Goal: Entertainment & Leisure: Browse casually

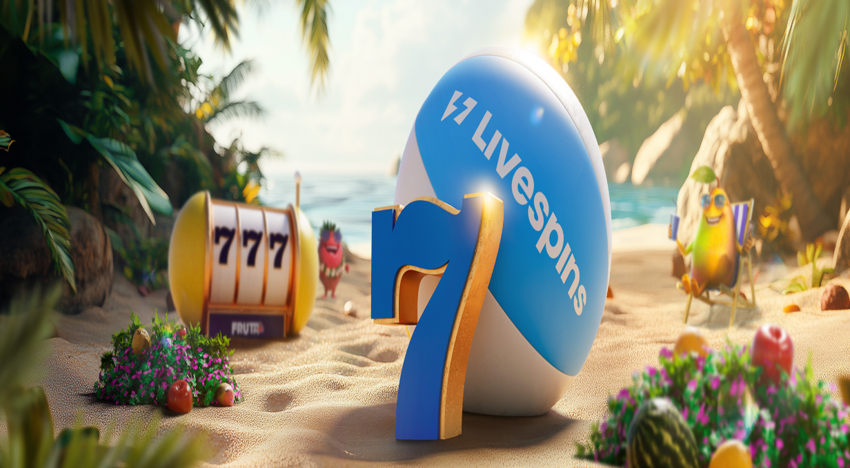
click at [11, 197] on span "close icon" at bounding box center [11, 197] width 0 height 0
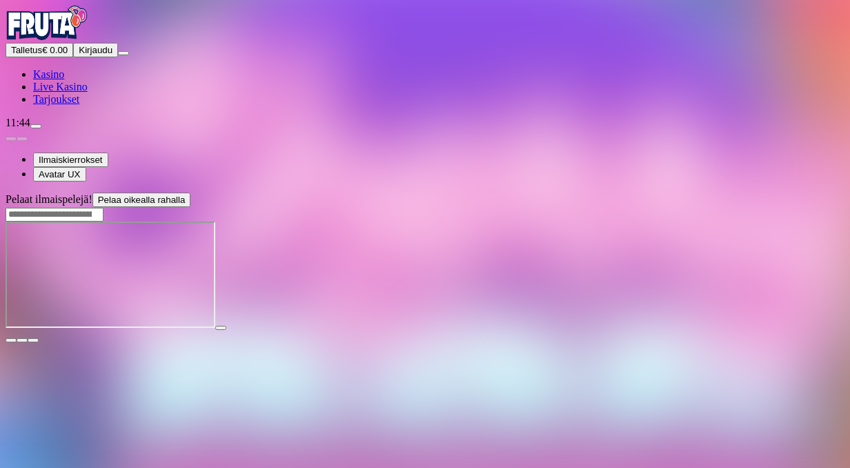
click at [11, 340] on span "close icon" at bounding box center [11, 340] width 0 height 0
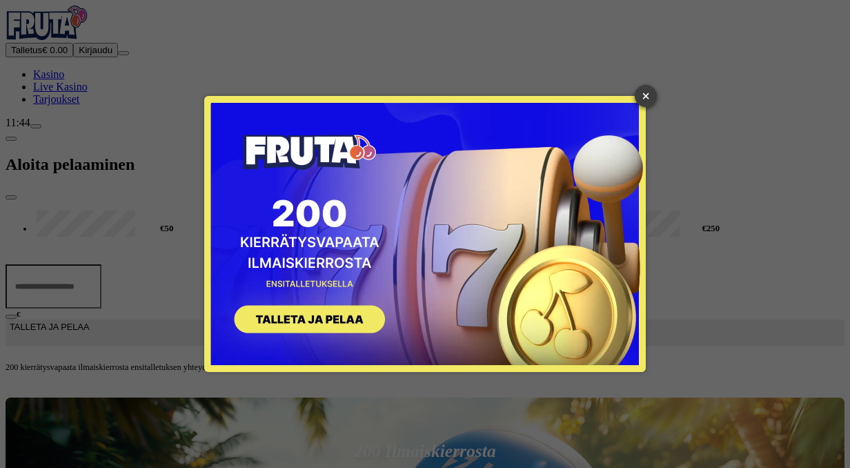
click at [647, 94] on link "×" at bounding box center [646, 96] width 22 height 22
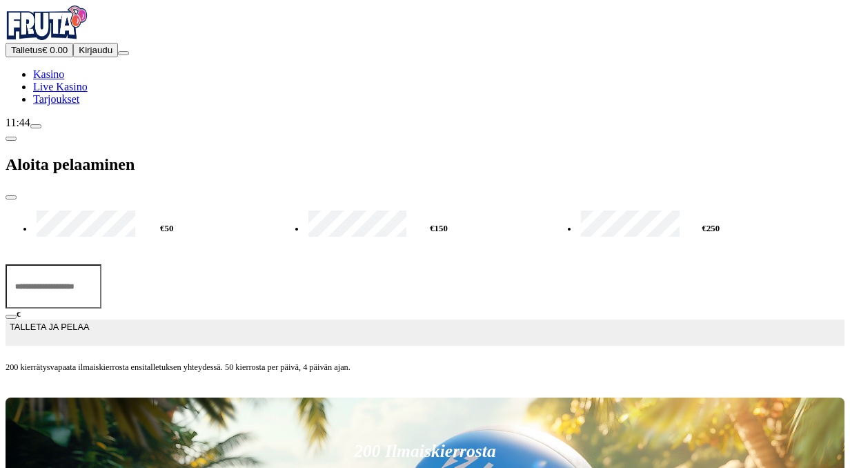
click at [11, 197] on span "close icon" at bounding box center [11, 197] width 0 height 0
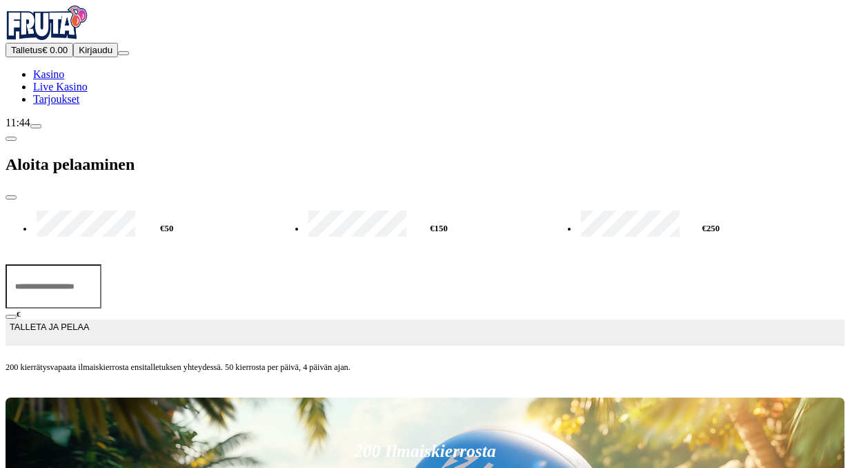
click at [11, 197] on span "close icon" at bounding box center [11, 197] width 0 height 0
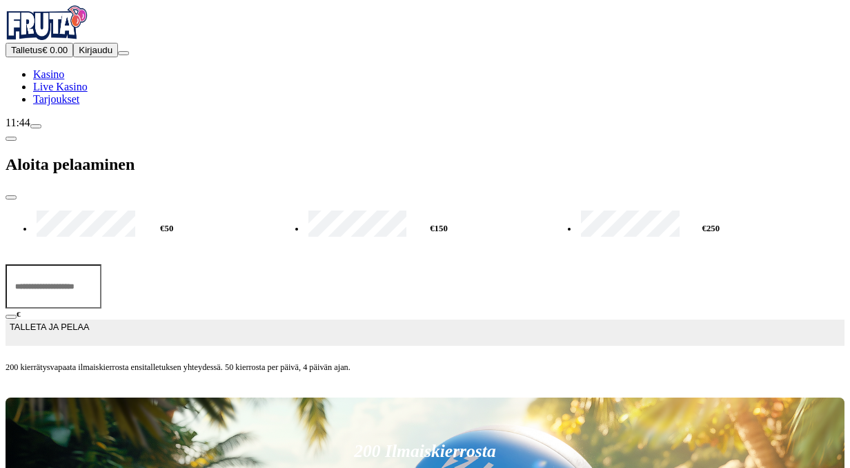
click at [11, 197] on span "close icon" at bounding box center [11, 197] width 0 height 0
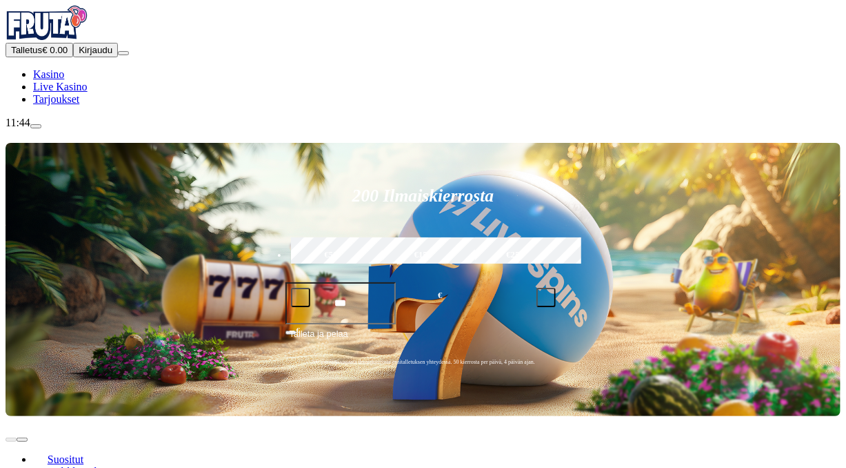
scroll to position [1, 0]
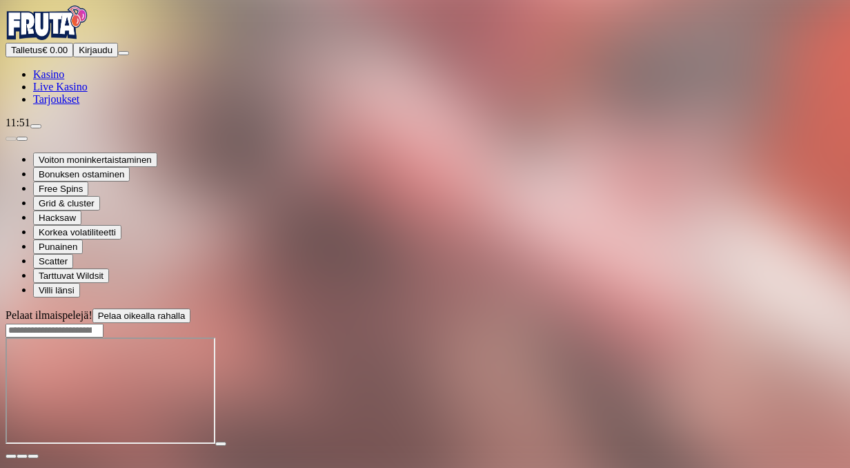
click at [801, 446] on div at bounding box center [425, 452] width 839 height 12
click at [11, 456] on span "close icon" at bounding box center [11, 456] width 0 height 0
click at [800, 446] on div at bounding box center [425, 452] width 839 height 12
click at [807, 308] on main "Pelaat ilmaispelejä! Pelaa oikealla rahalla" at bounding box center [425, 383] width 839 height 150
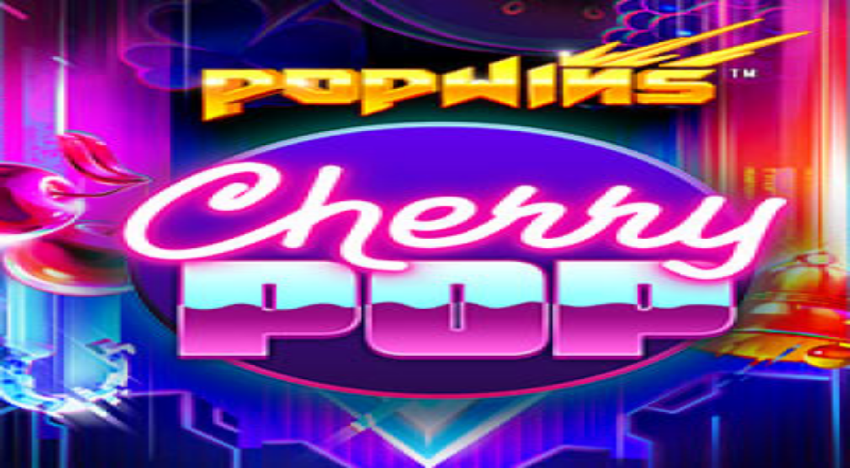
click at [39, 338] on button "button" at bounding box center [33, 340] width 11 height 4
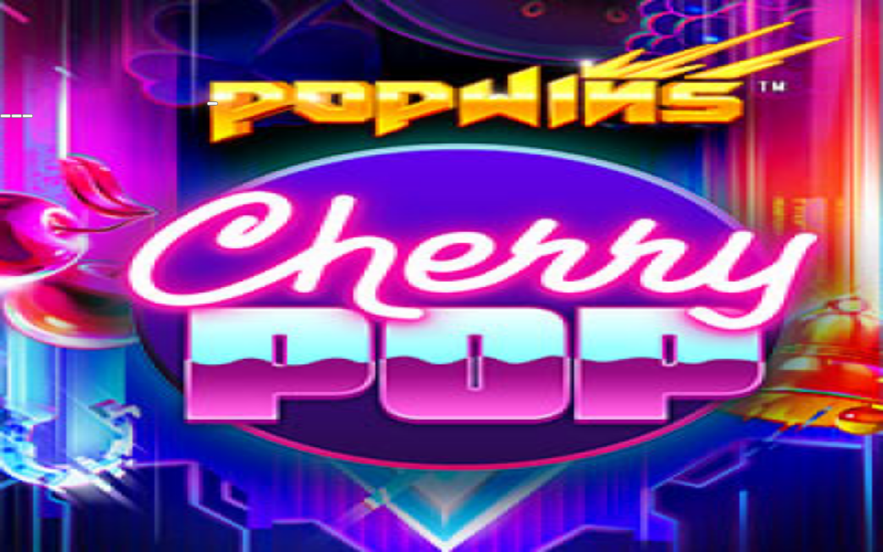
click at [6, 116] on span "close icon" at bounding box center [6, 116] width 0 height 0
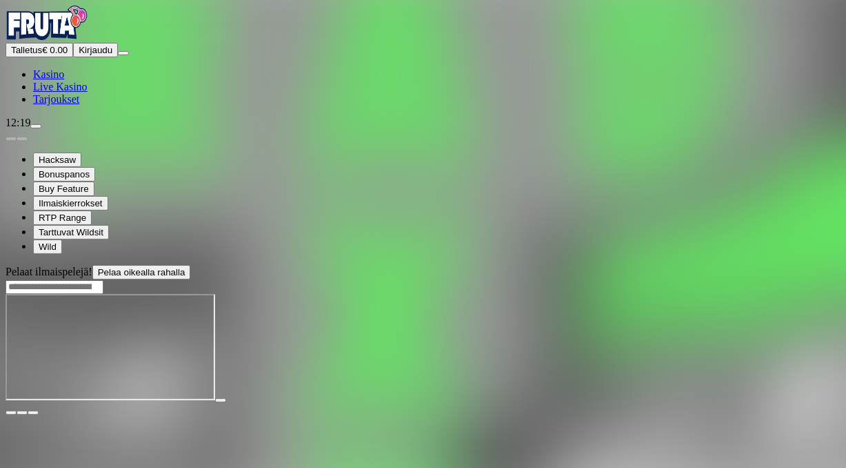
click at [39, 410] on button "button" at bounding box center [33, 412] width 11 height 4
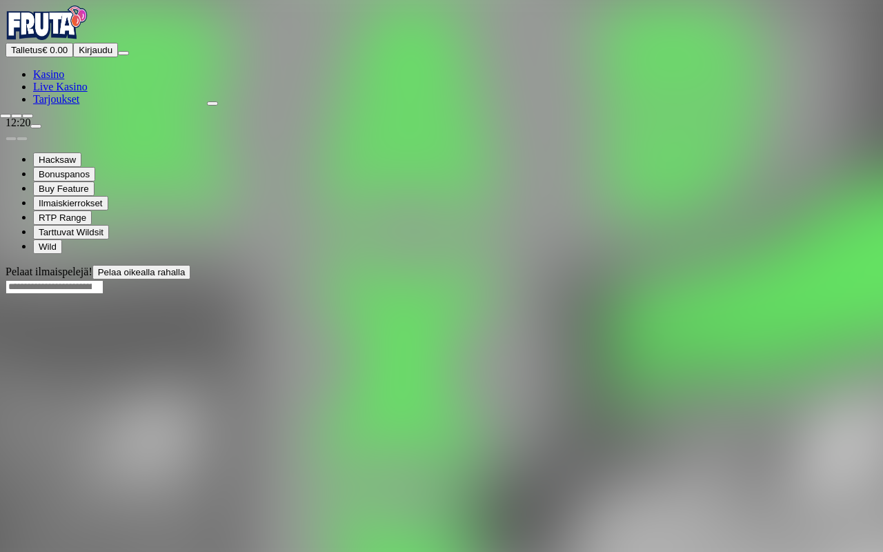
click at [6, 116] on span "close icon" at bounding box center [6, 116] width 0 height 0
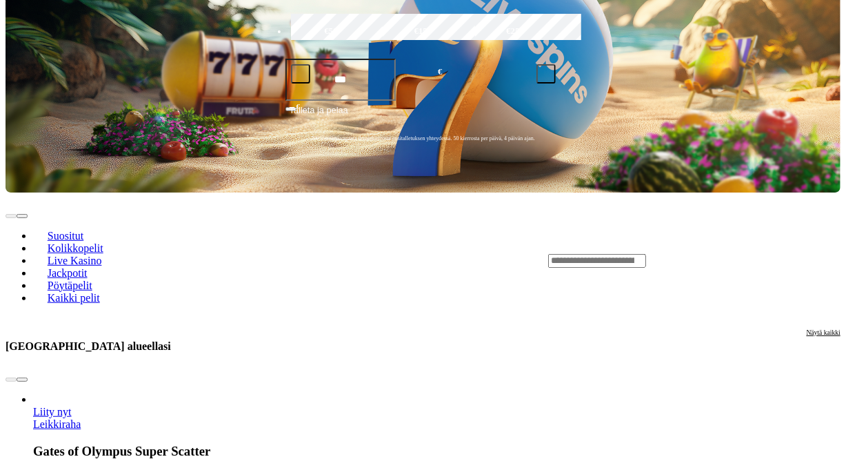
scroll to position [409, 0]
